Goal: Information Seeking & Learning: Learn about a topic

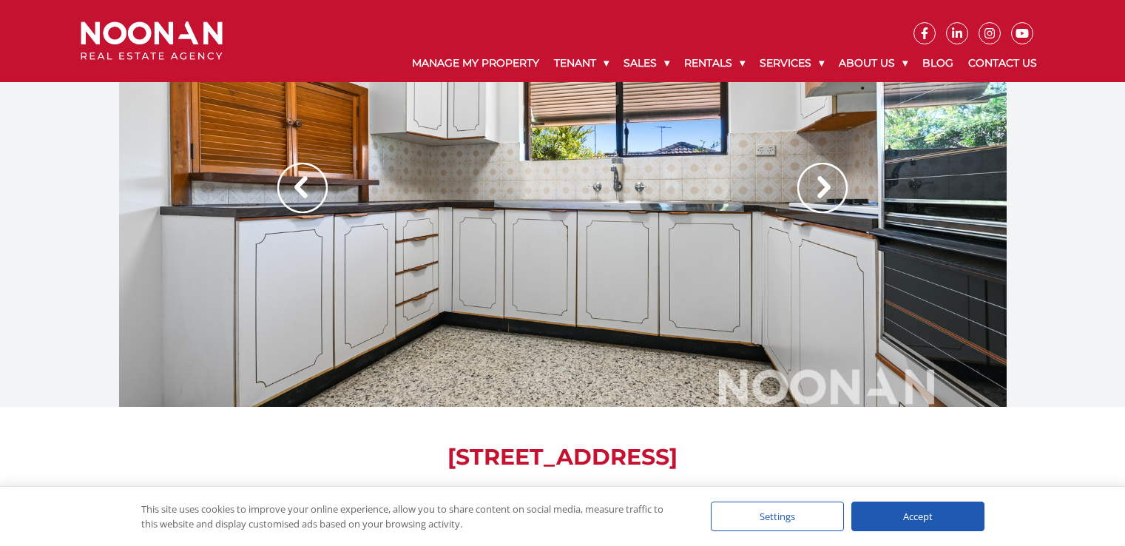
scroll to position [5, 0]
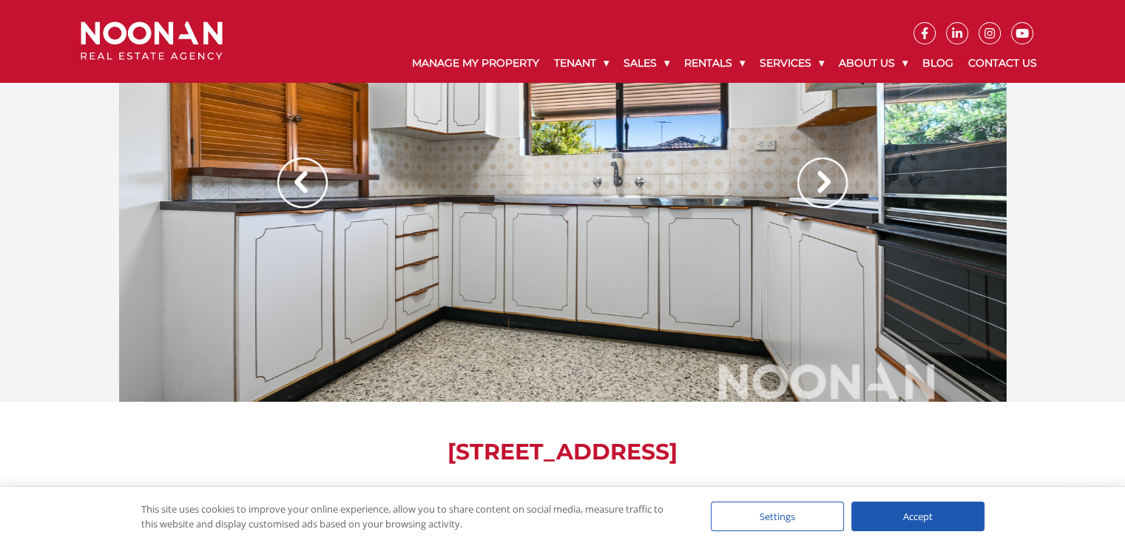
click at [297, 183] on img at bounding box center [302, 182] width 50 height 50
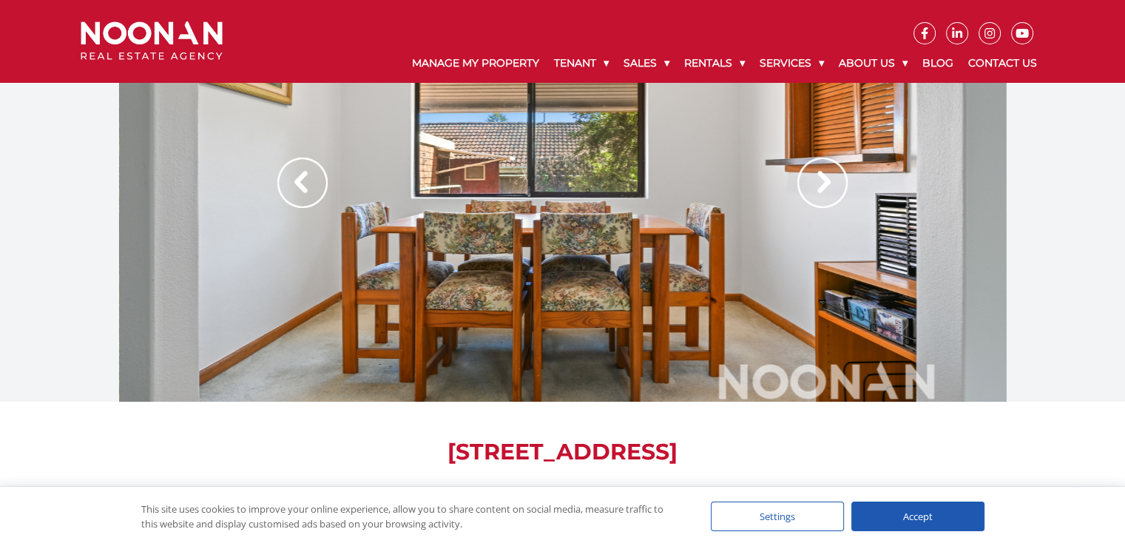
click at [297, 183] on img at bounding box center [302, 182] width 50 height 50
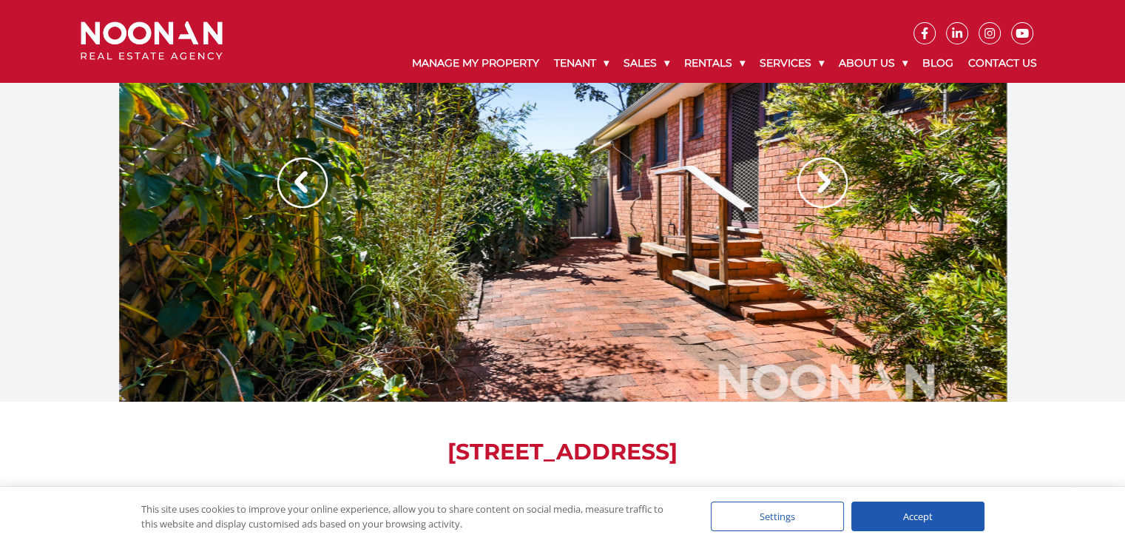
click at [297, 183] on img at bounding box center [302, 182] width 50 height 50
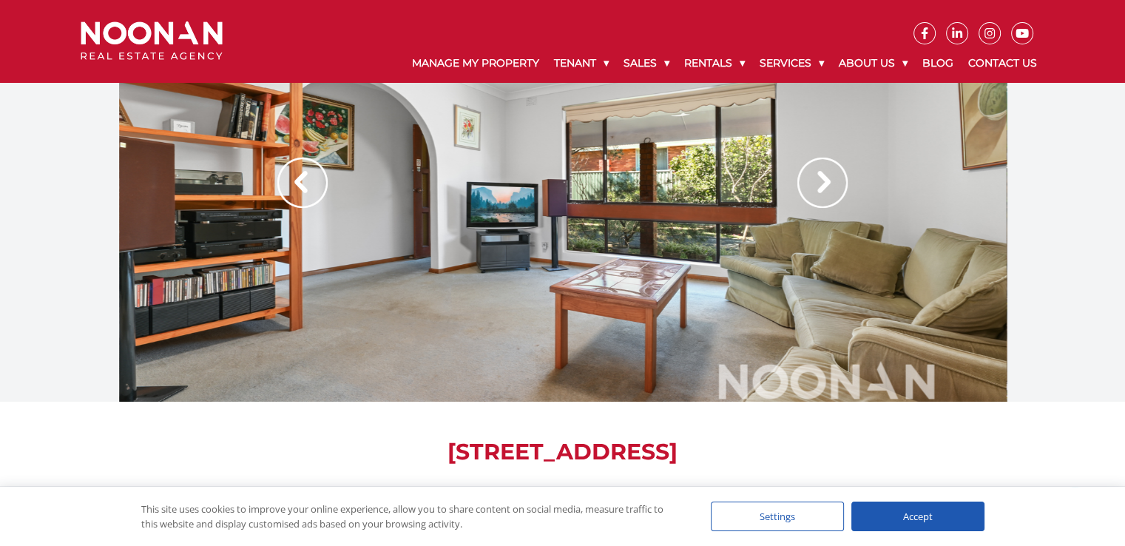
click at [305, 180] on img at bounding box center [302, 182] width 50 height 50
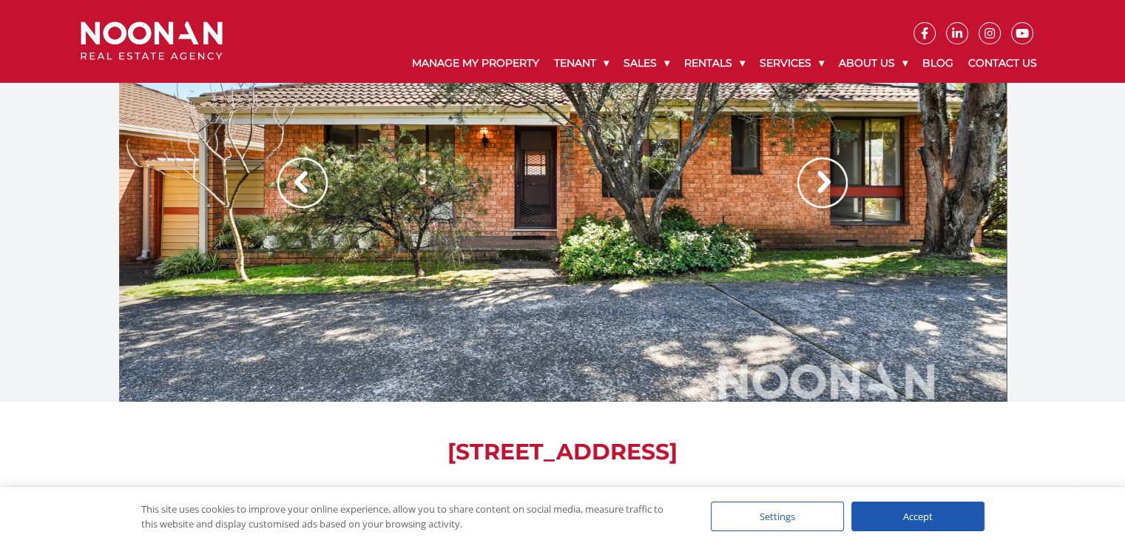
click at [305, 180] on img at bounding box center [302, 182] width 50 height 50
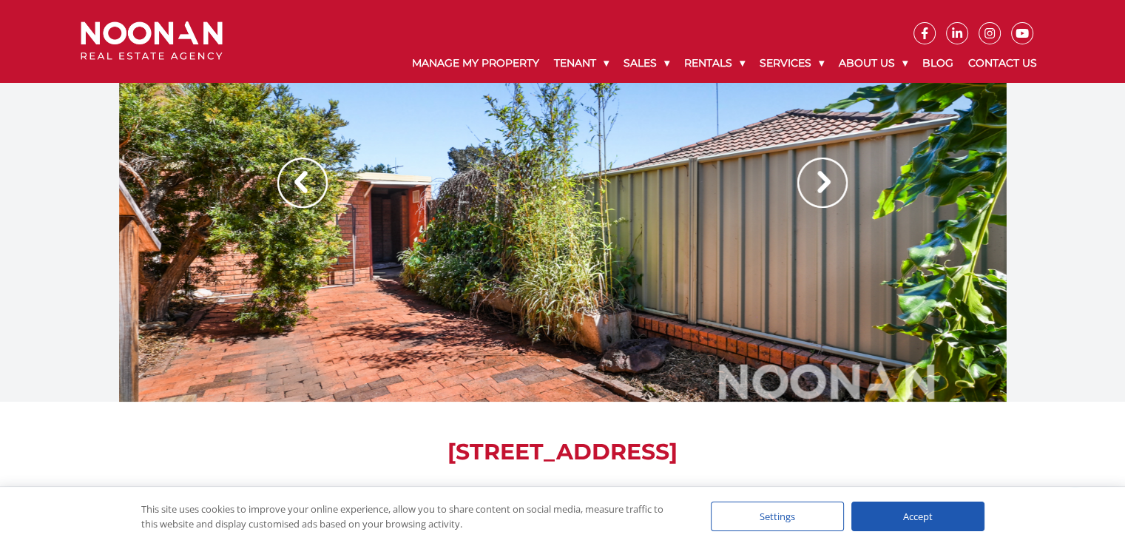
click at [305, 180] on img at bounding box center [302, 182] width 50 height 50
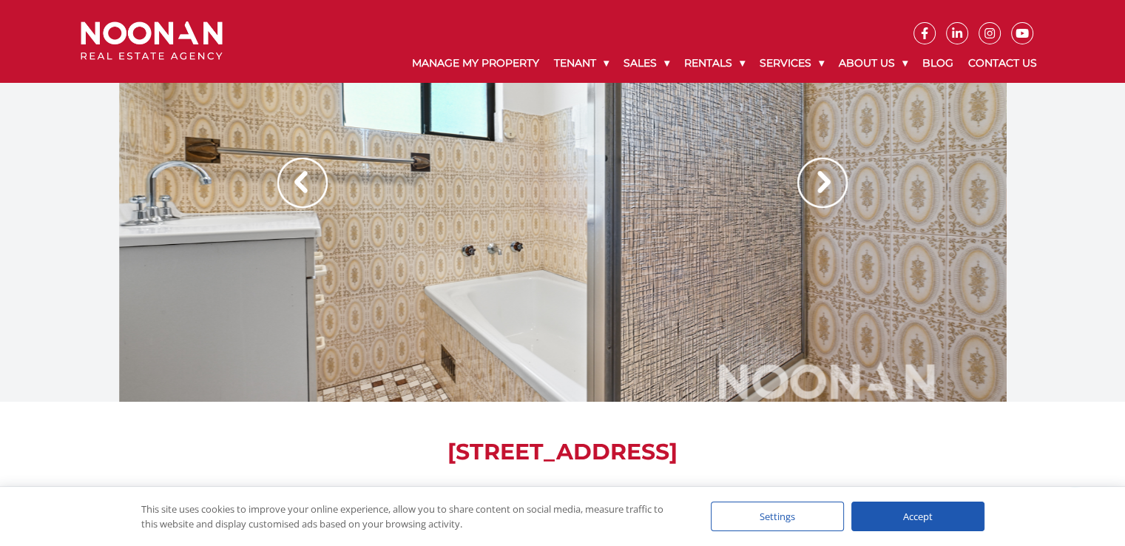
click at [302, 177] on img at bounding box center [302, 182] width 50 height 50
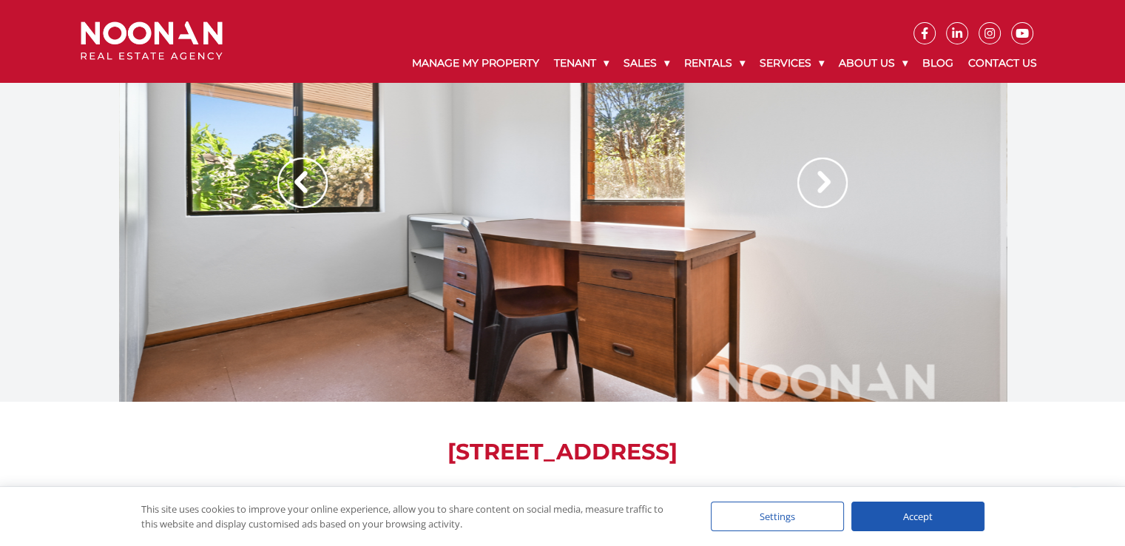
click at [314, 178] on img at bounding box center [302, 182] width 50 height 50
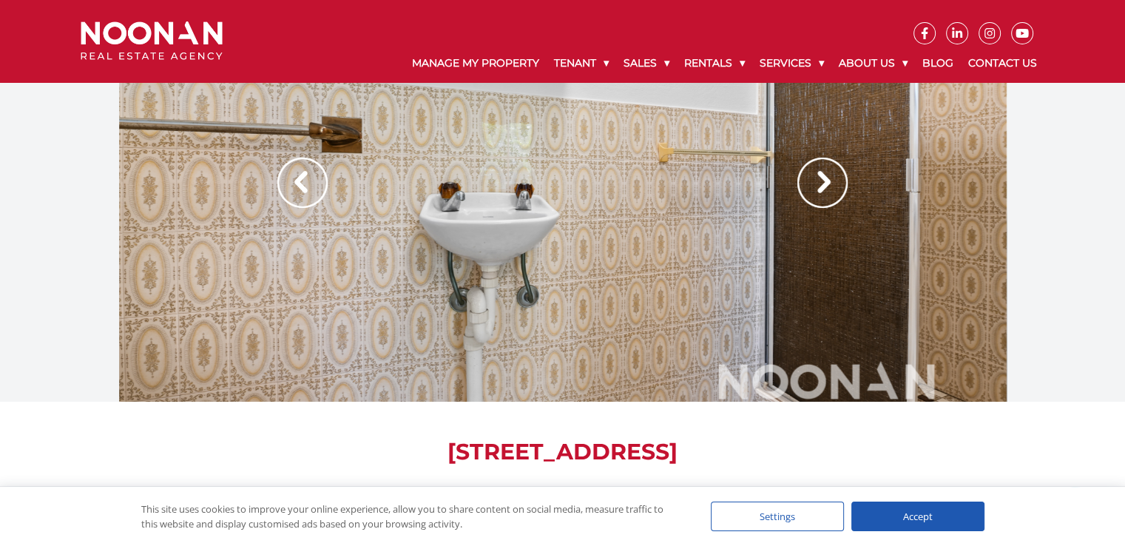
click at [314, 178] on img at bounding box center [302, 182] width 50 height 50
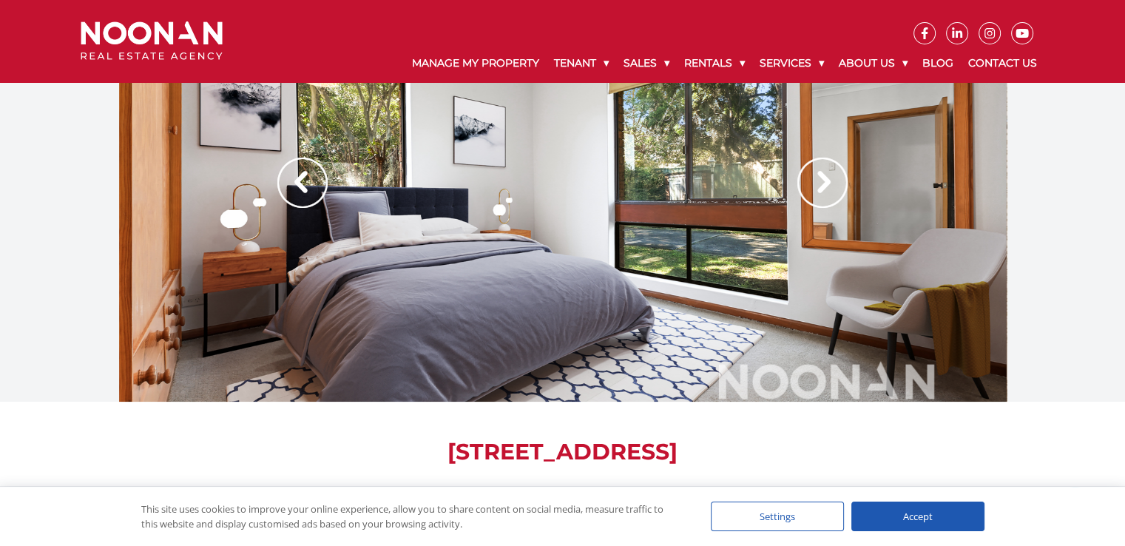
click at [814, 182] on img at bounding box center [822, 182] width 50 height 50
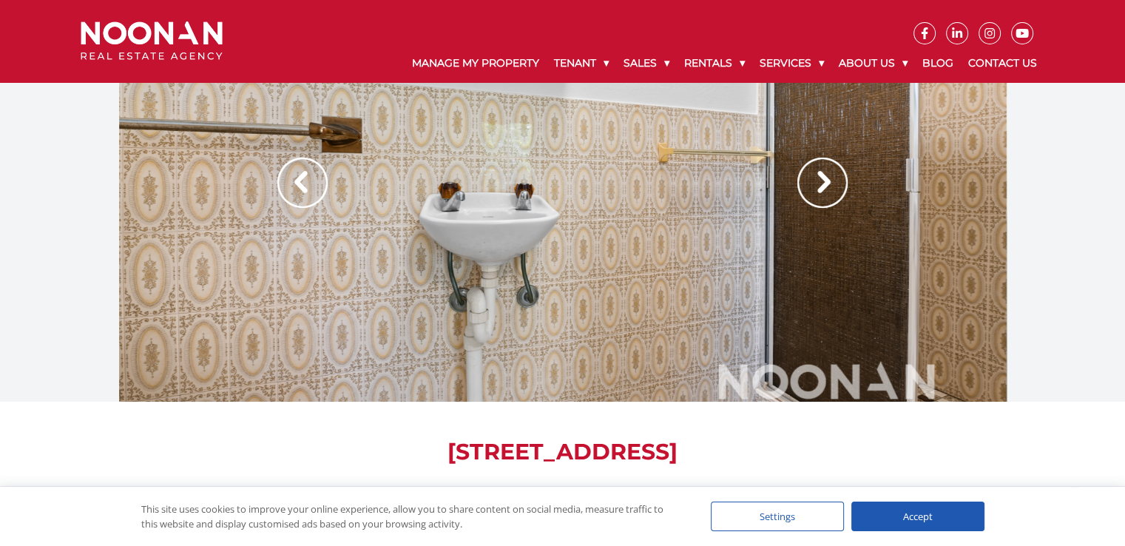
click at [302, 173] on img at bounding box center [302, 182] width 50 height 50
click at [299, 175] on img at bounding box center [302, 182] width 50 height 50
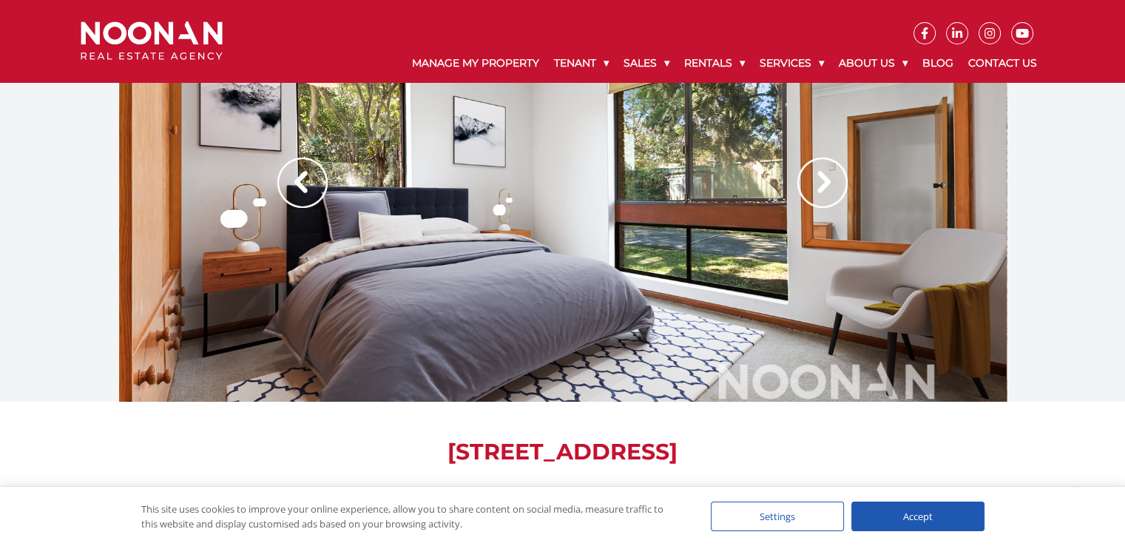
click at [297, 175] on img at bounding box center [302, 182] width 50 height 50
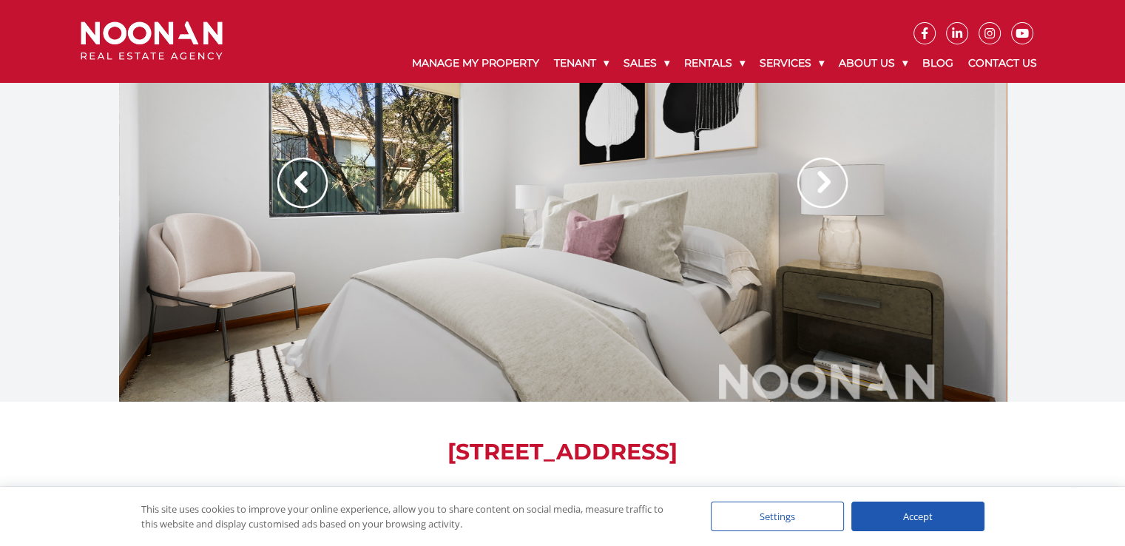
click at [297, 178] on img at bounding box center [302, 182] width 50 height 50
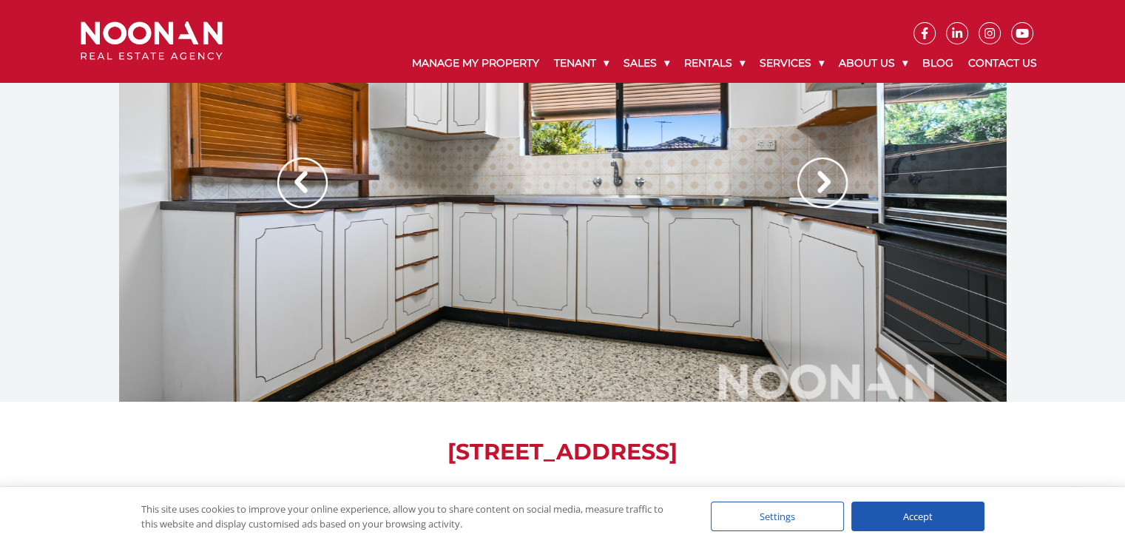
click at [822, 186] on img at bounding box center [822, 182] width 50 height 50
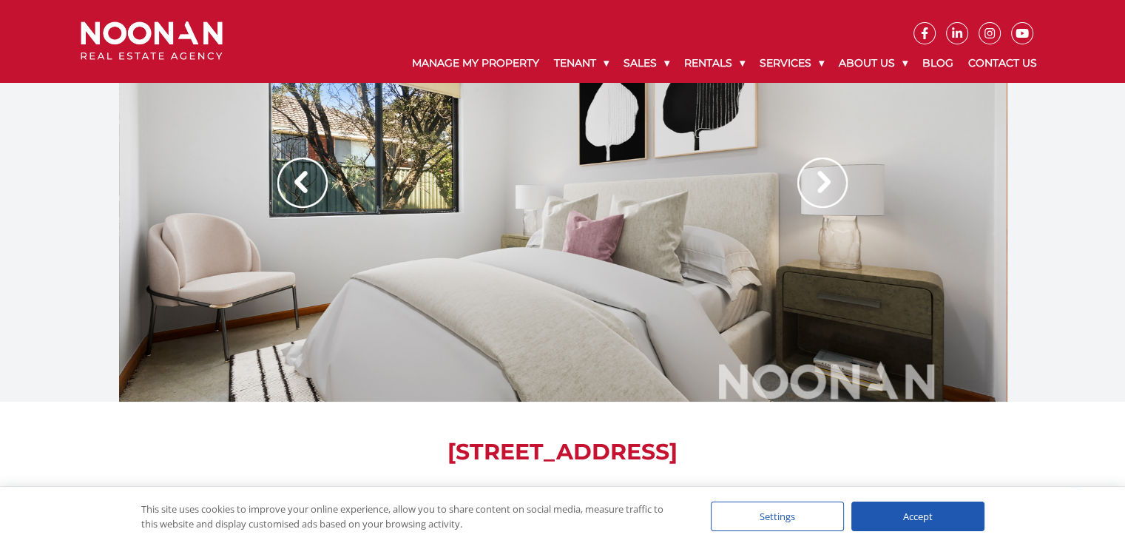
click at [822, 186] on img at bounding box center [822, 182] width 50 height 50
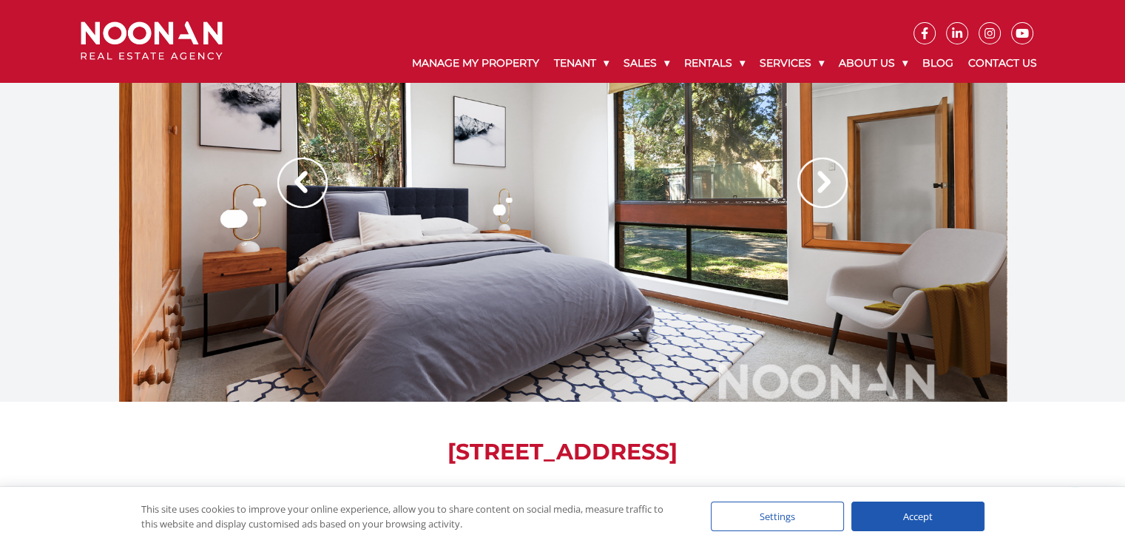
click at [311, 169] on img at bounding box center [302, 182] width 50 height 50
click at [308, 169] on img at bounding box center [302, 182] width 50 height 50
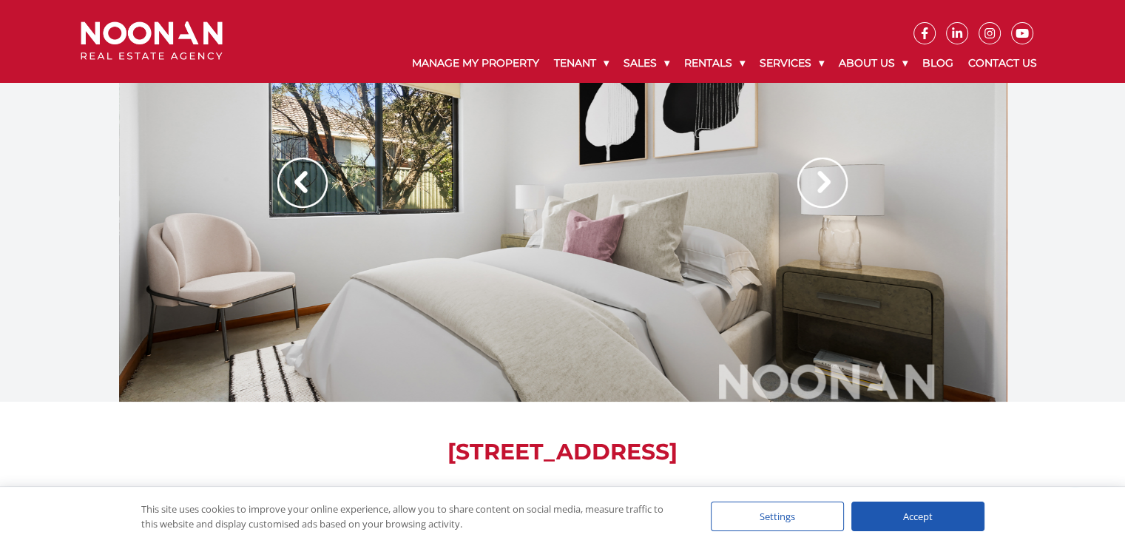
click at [308, 169] on img at bounding box center [302, 182] width 50 height 50
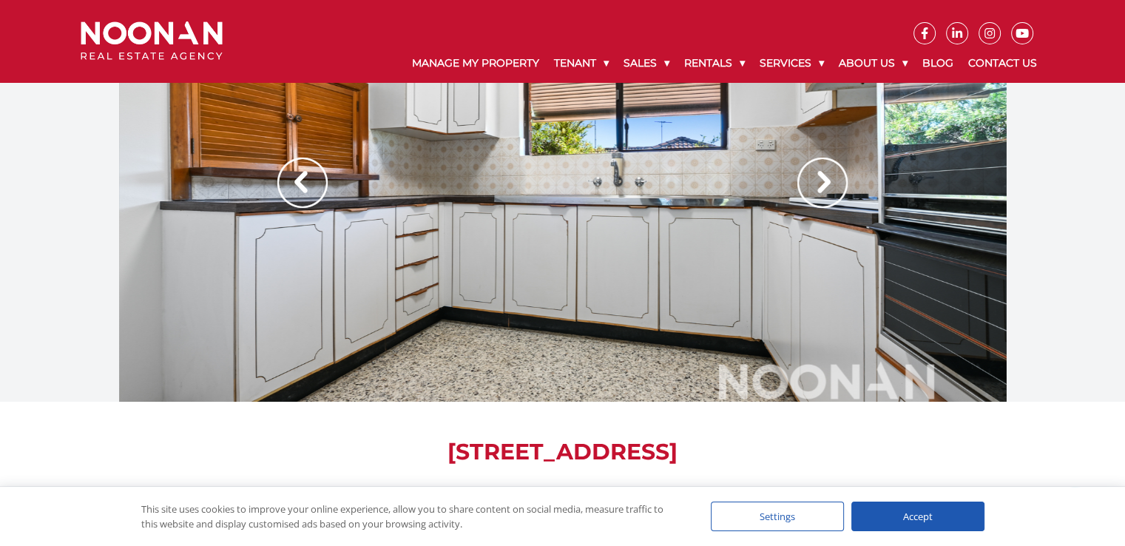
click at [308, 169] on img at bounding box center [302, 182] width 50 height 50
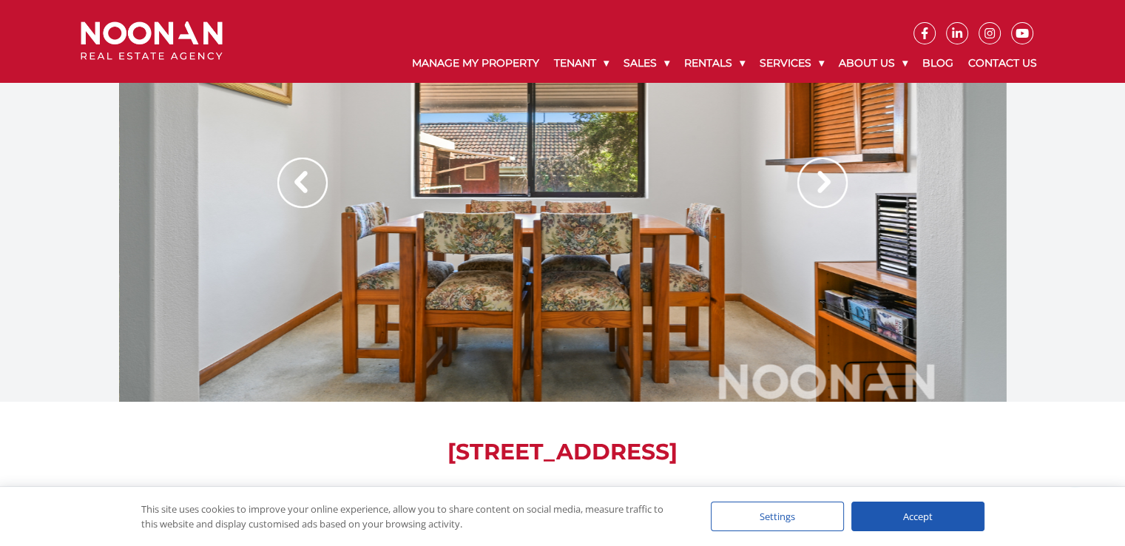
click at [308, 169] on img at bounding box center [302, 182] width 50 height 50
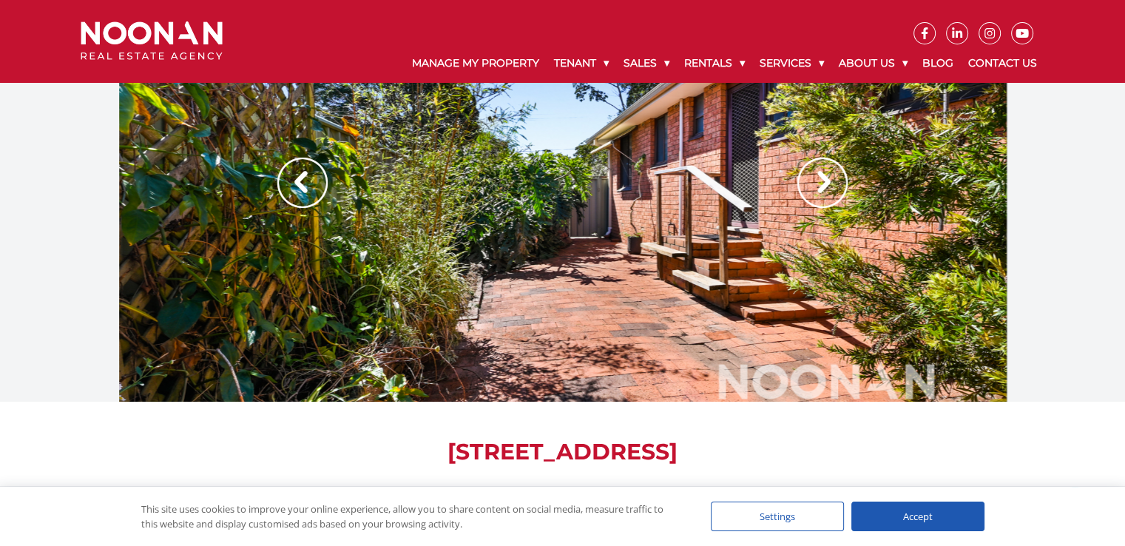
click at [308, 169] on img at bounding box center [302, 182] width 50 height 50
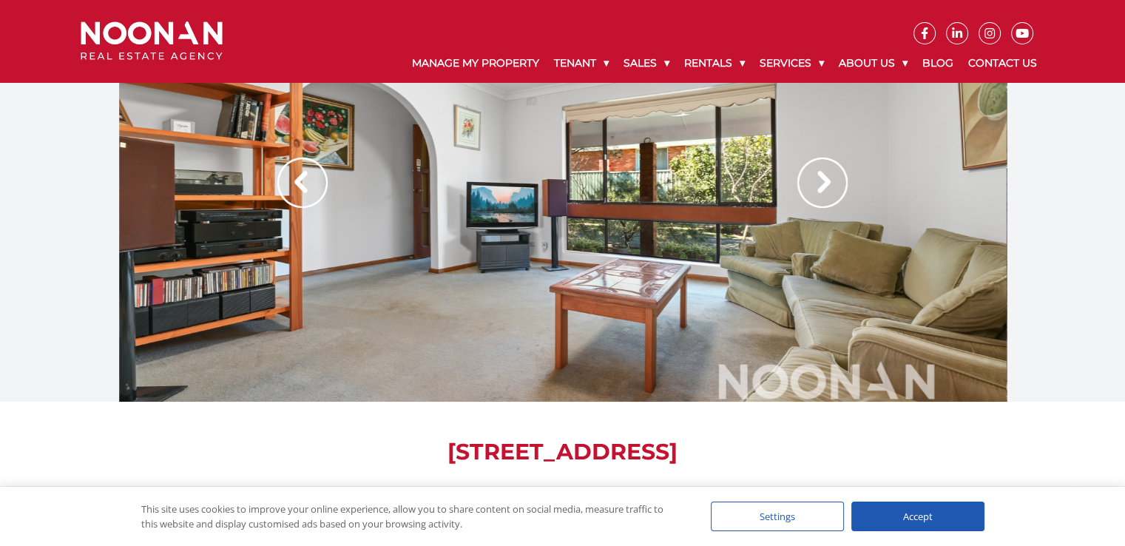
click at [308, 169] on img at bounding box center [302, 182] width 50 height 50
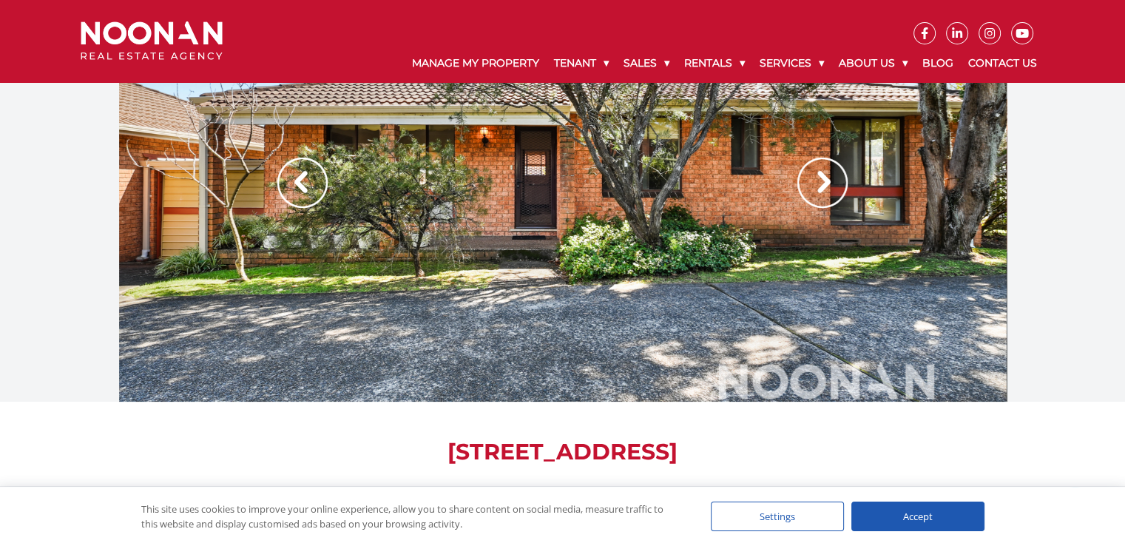
click at [308, 169] on img at bounding box center [302, 182] width 50 height 50
